Goal: Information Seeking & Learning: Learn about a topic

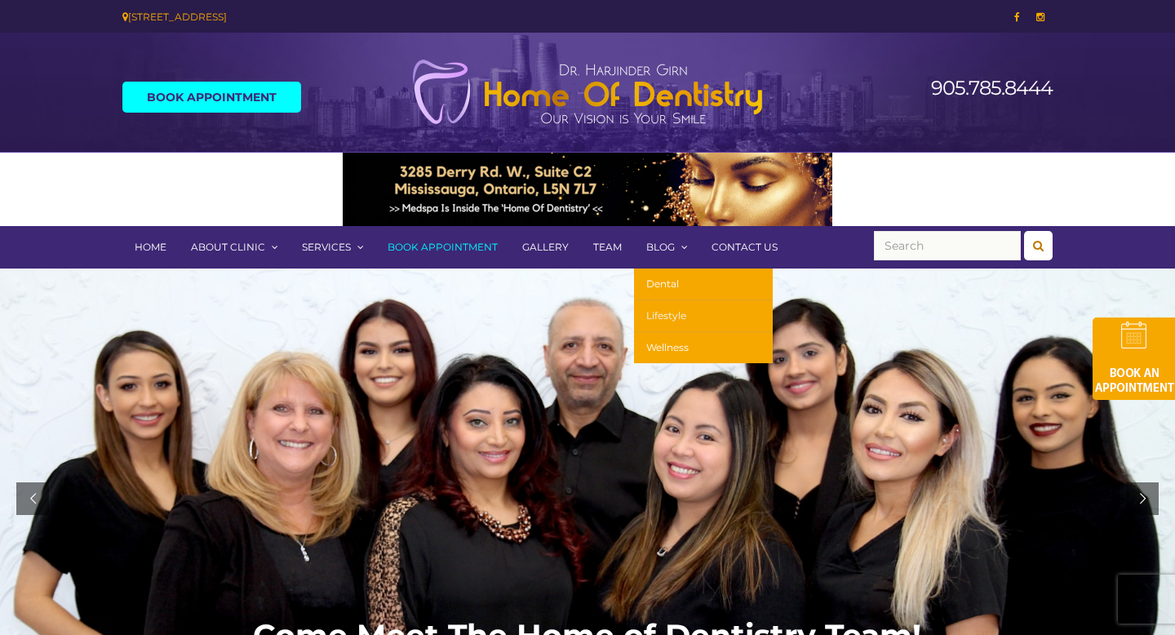
click at [680, 309] on link "Lifestyle" at bounding box center [703, 316] width 139 height 32
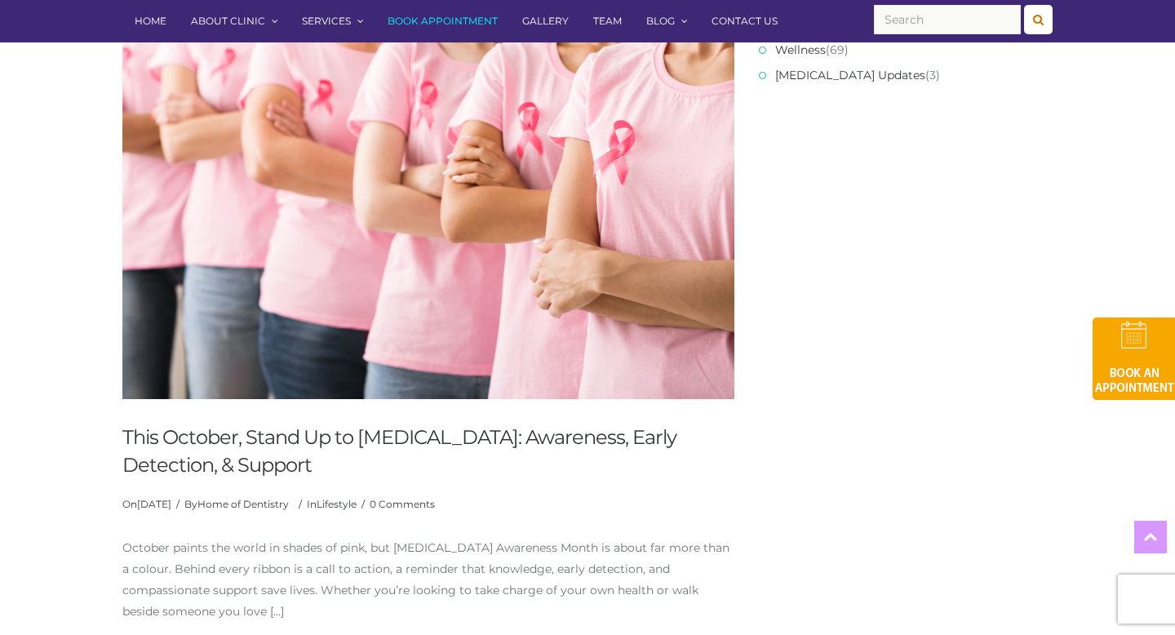
scroll to position [520, 0]
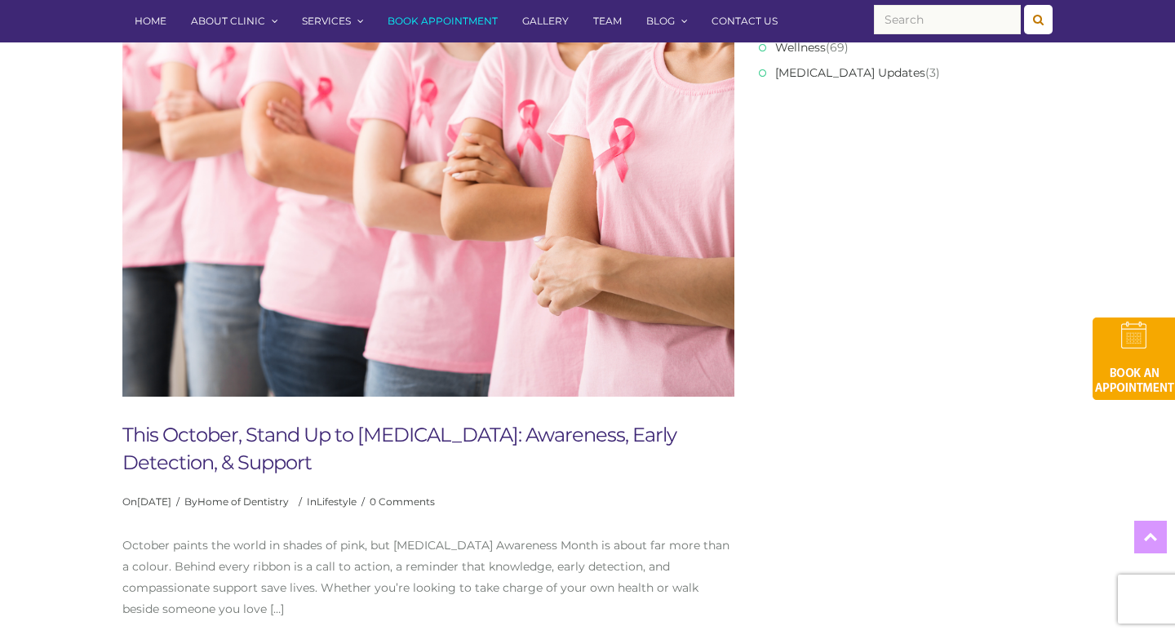
click at [342, 426] on link "This October, Stand Up to [MEDICAL_DATA]: Awareness, Early Detection, & Support" at bounding box center [399, 448] width 554 height 51
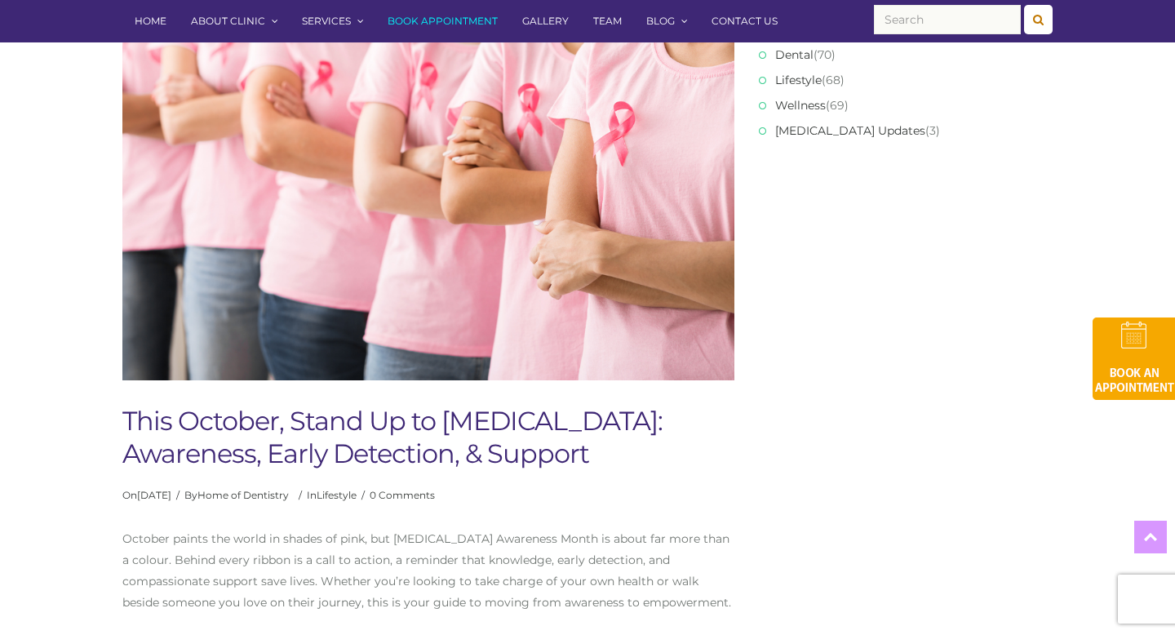
scroll to position [467, 0]
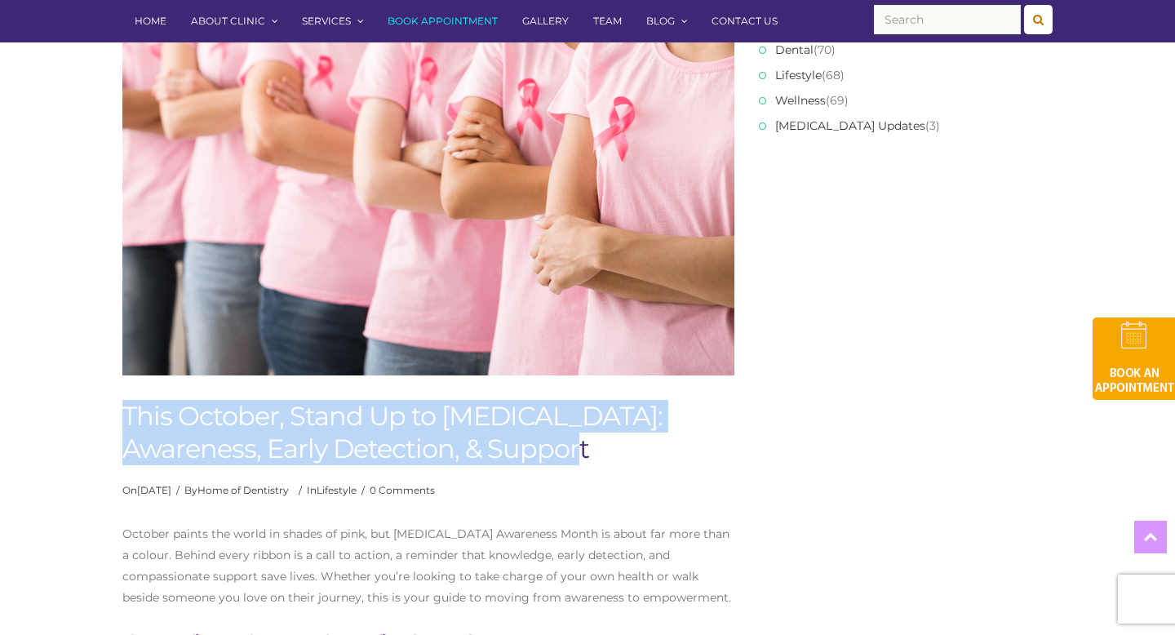
drag, startPoint x: 607, startPoint y: 459, endPoint x: 34, endPoint y: 415, distance: 574.6
copy h1 "This October, Stand Up to [MEDICAL_DATA]: Awareness, Early Detection, & Support"
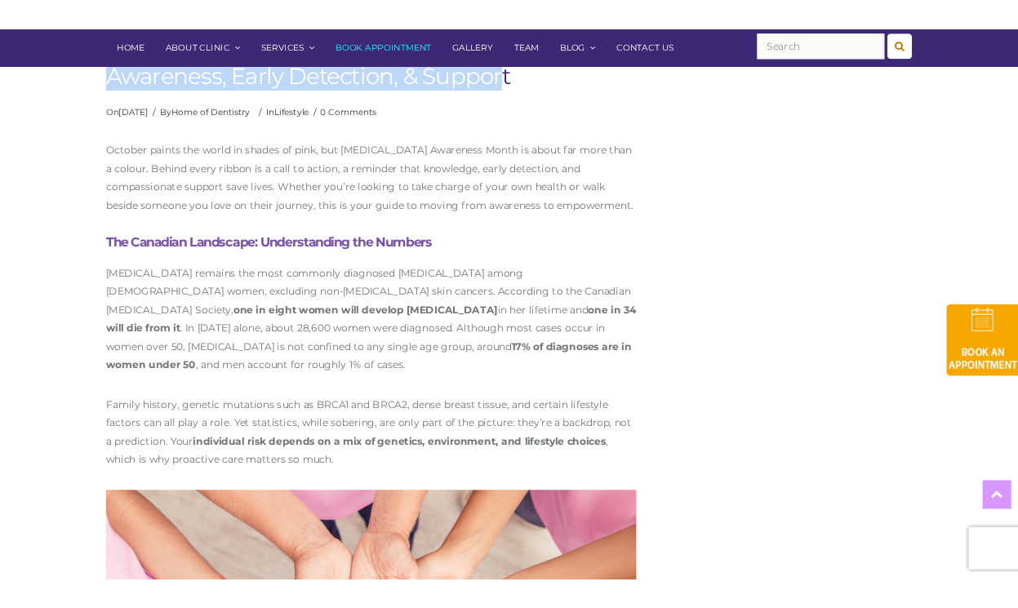
scroll to position [859, 0]
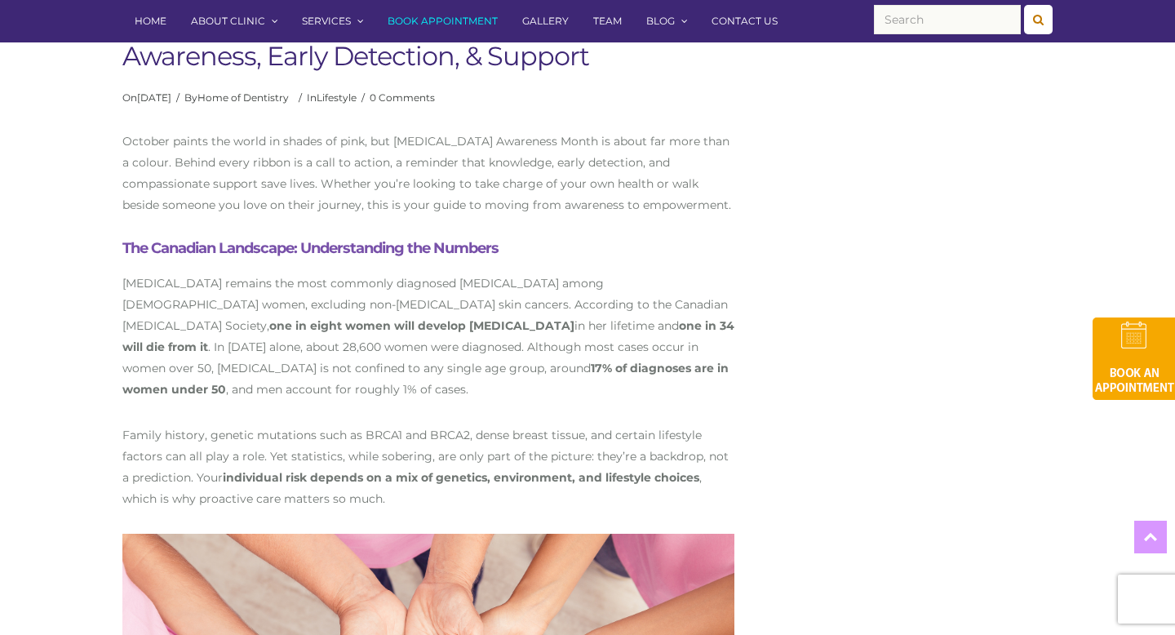
click at [377, 152] on p "October paints the world in shades of pink, but [MEDICAL_DATA] Awareness Month …" at bounding box center [428, 173] width 612 height 85
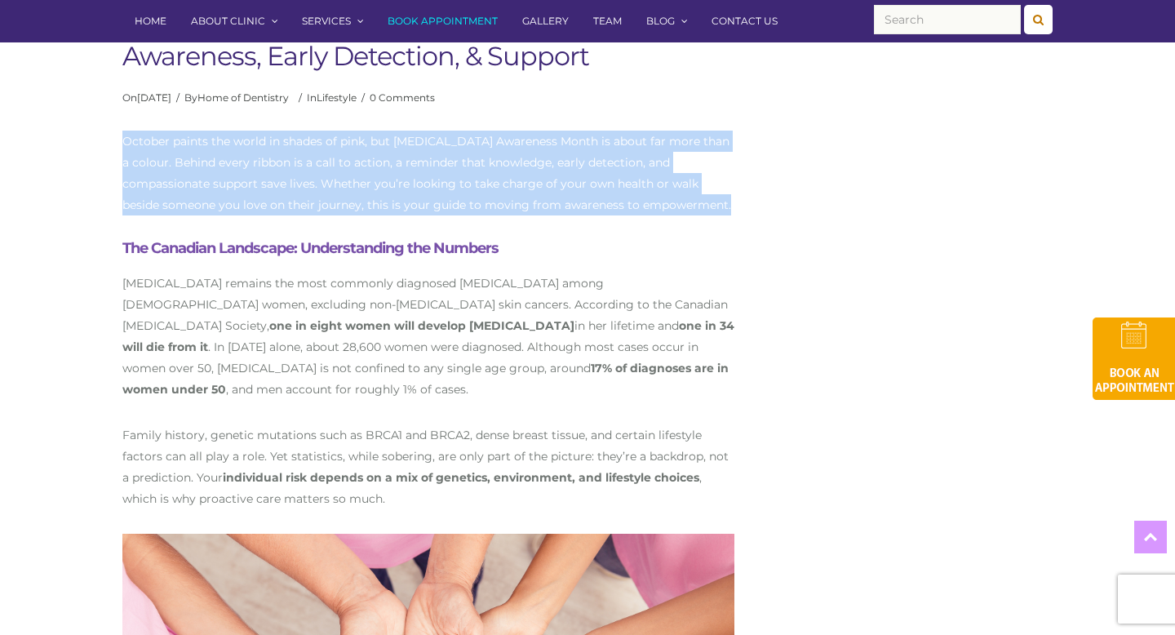
click at [377, 152] on p "October paints the world in shades of pink, but [MEDICAL_DATA] Awareness Month …" at bounding box center [428, 173] width 612 height 85
copy div "October paints the world in shades of pink, but [MEDICAL_DATA] Awareness Month …"
